Goal: Information Seeking & Learning: Learn about a topic

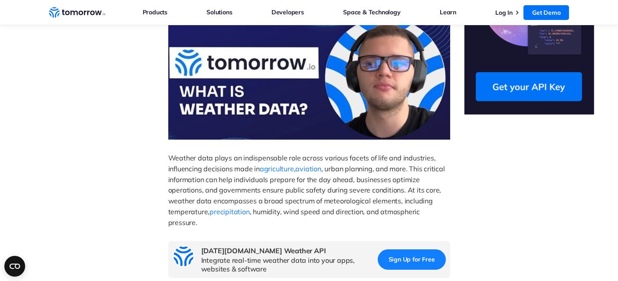
scroll to position [9, 0]
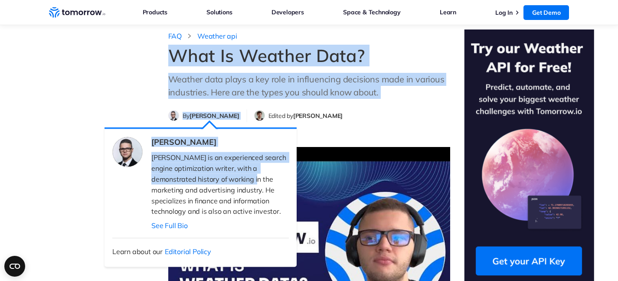
drag, startPoint x: 167, startPoint y: 57, endPoint x: 254, endPoint y: 184, distance: 153.8
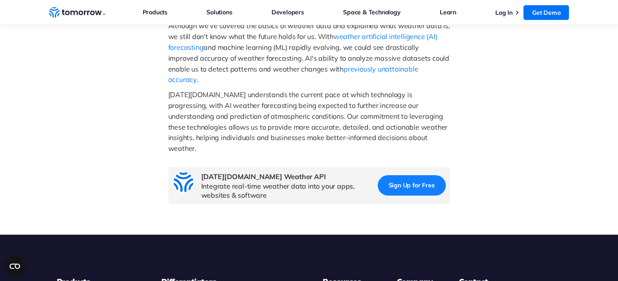
scroll to position [1006, 0]
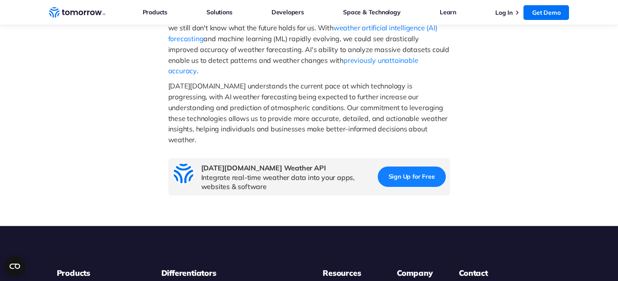
copy div "What Is Weather Data? Weather data plays a key role in influencing decisions ma…"
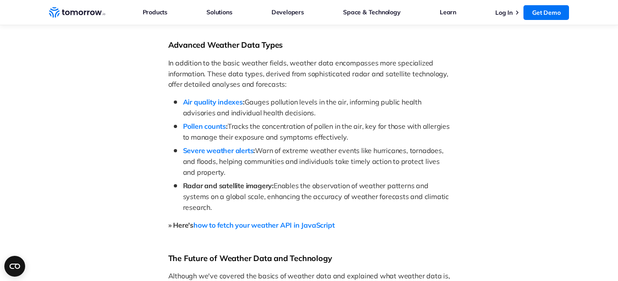
scroll to position [715, 0]
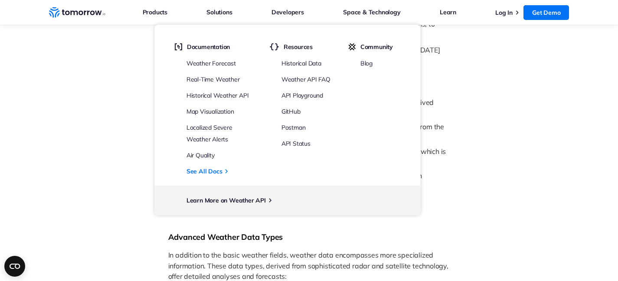
scroll to position [423, 0]
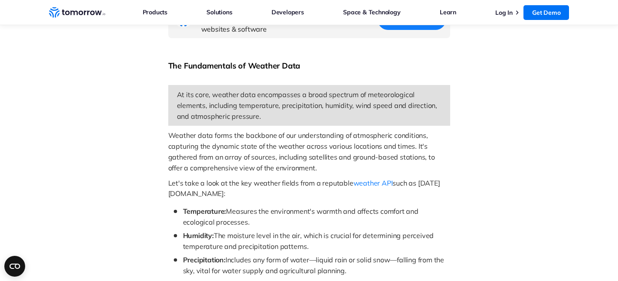
click at [518, 148] on aside at bounding box center [529, 202] width 141 height 1172
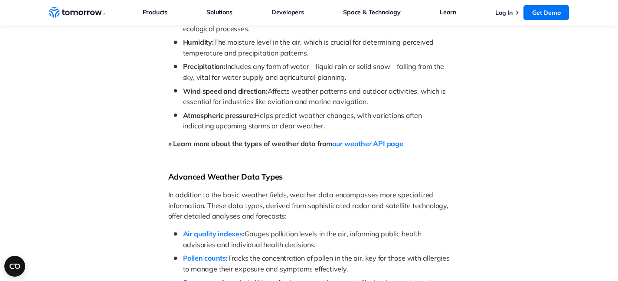
scroll to position [322, 0]
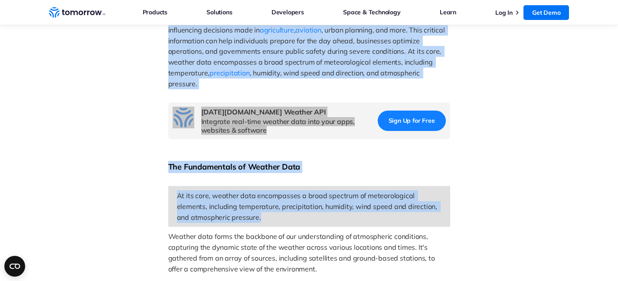
drag, startPoint x: 162, startPoint y: 154, endPoint x: 274, endPoint y: 204, distance: 122.4
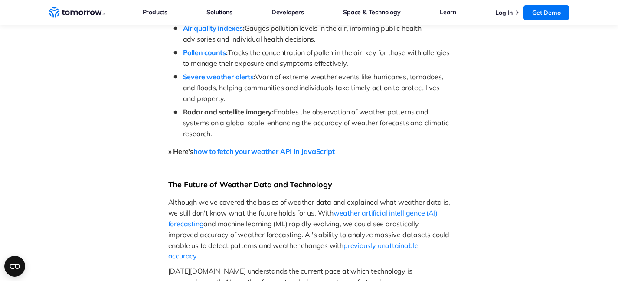
scroll to position [795, 0]
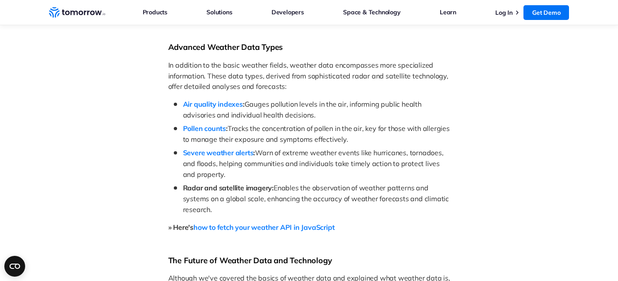
scroll to position [742, 0]
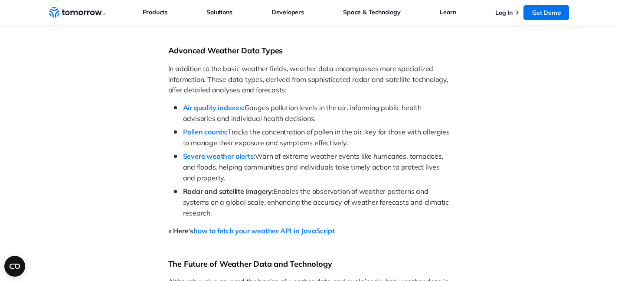
click at [271, 104] on span "Gauges pollution levels in the air, informing public health advisories and indi…" at bounding box center [303, 113] width 240 height 20
click at [212, 103] on span "Air quality indexes" at bounding box center [213, 107] width 60 height 9
